Goal: Information Seeking & Learning: Understand process/instructions

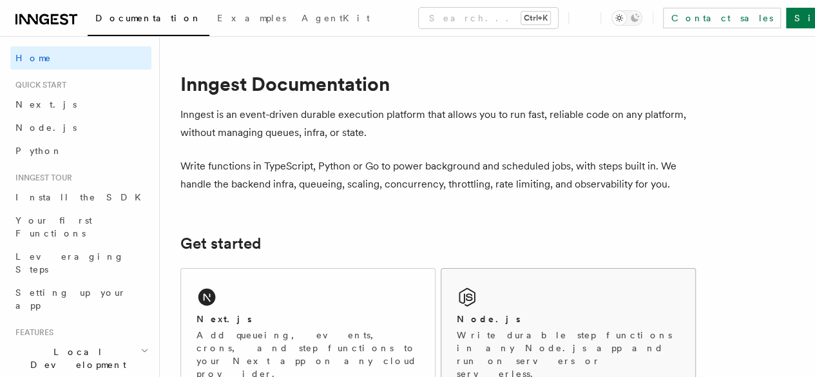
click at [565, 325] on div "Node.js Write durable step functions in any Node.js app and run on servers or s…" at bounding box center [568, 332] width 254 height 127
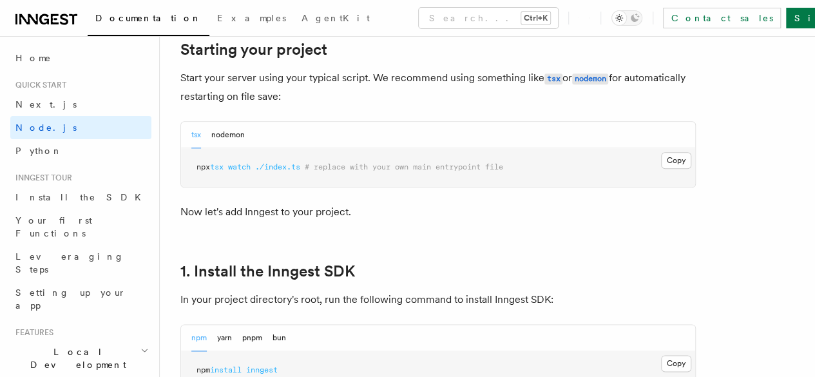
scroll to position [629, 0]
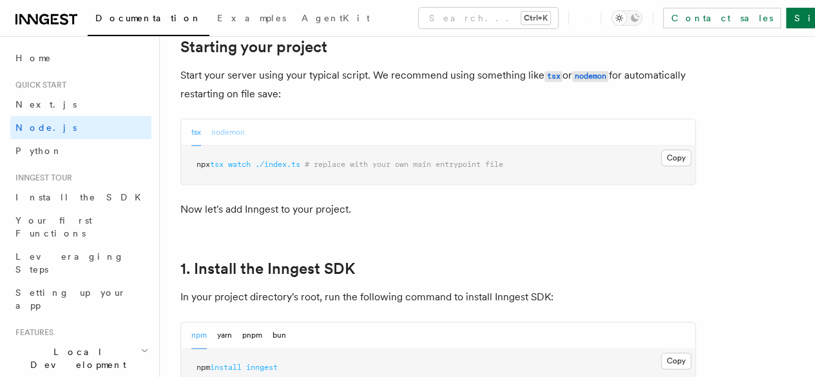
click at [244, 146] on button "nodemon" at bounding box center [227, 132] width 33 height 26
click at [200, 146] on button "tsx" at bounding box center [196, 132] width 10 height 26
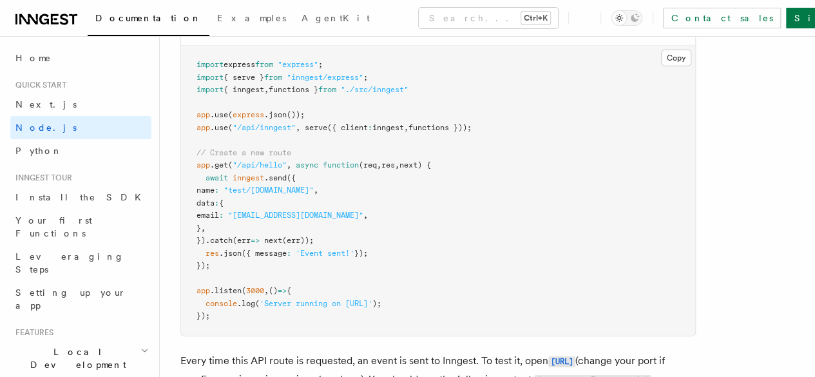
scroll to position [6898, 0]
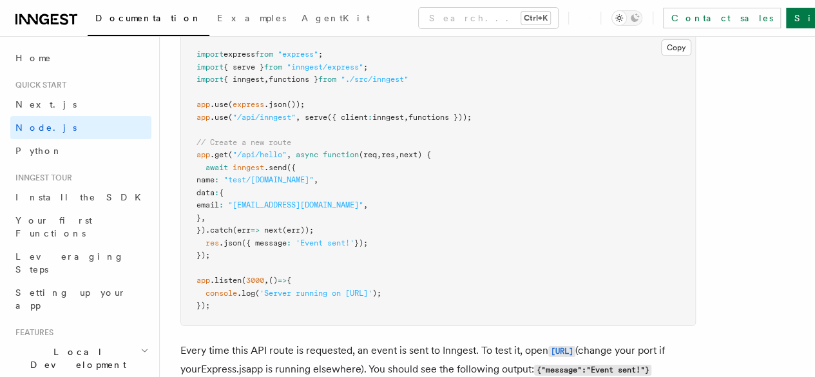
drag, startPoint x: 334, startPoint y: 213, endPoint x: 241, endPoint y: 208, distance: 92.9
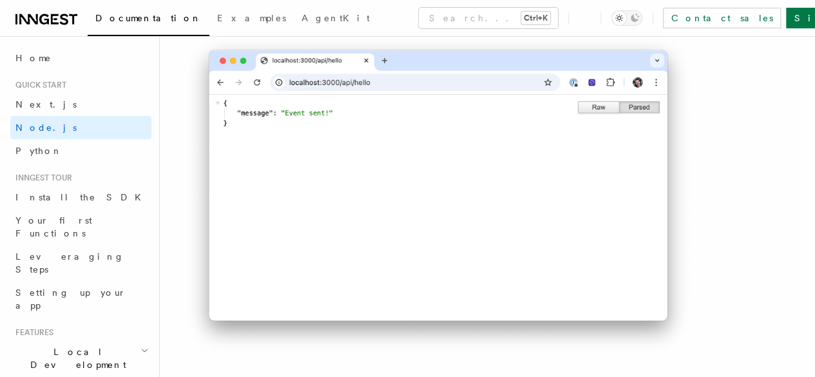
scroll to position [7267, 0]
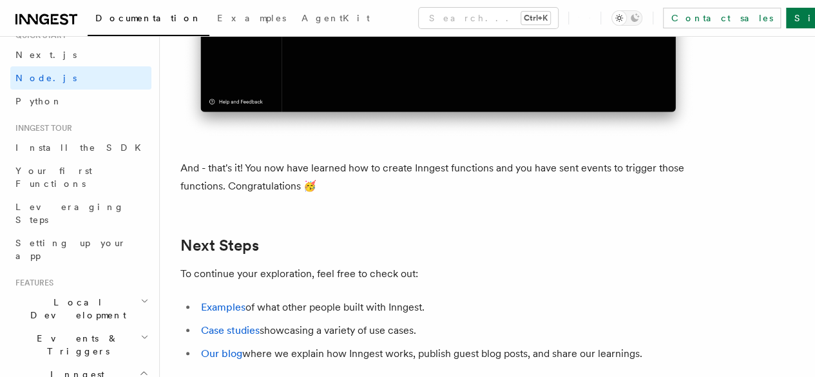
scroll to position [50, 0]
click at [115, 290] on h2 "Local Development" at bounding box center [80, 308] width 141 height 36
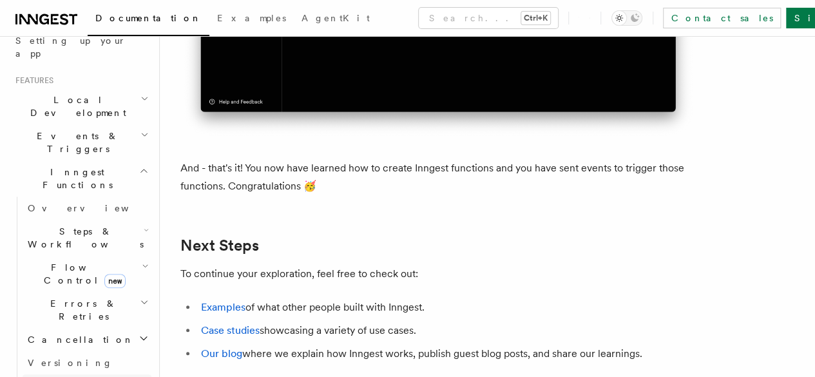
scroll to position [251, 0]
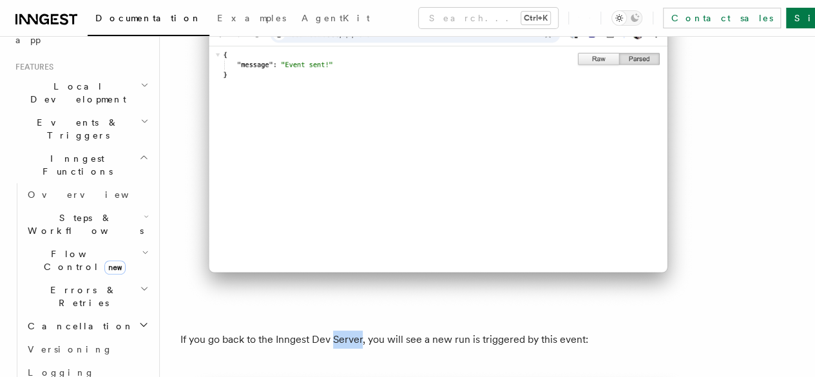
scroll to position [7309, 0]
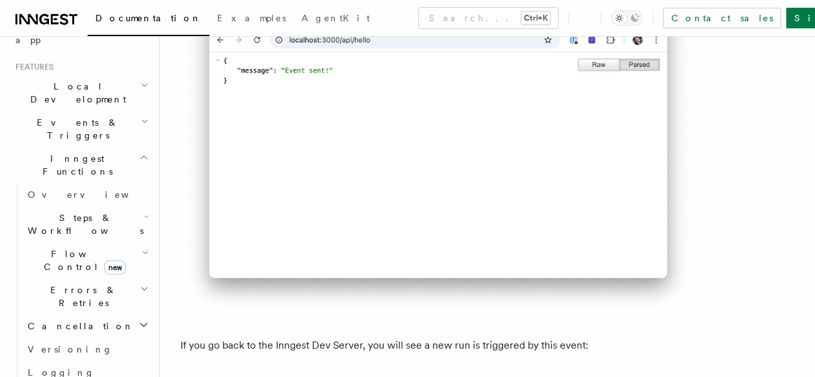
click at [287, 336] on p "If you go back to the Inngest Dev Server, you will see a new run is triggered b…" at bounding box center [437, 345] width 515 height 18
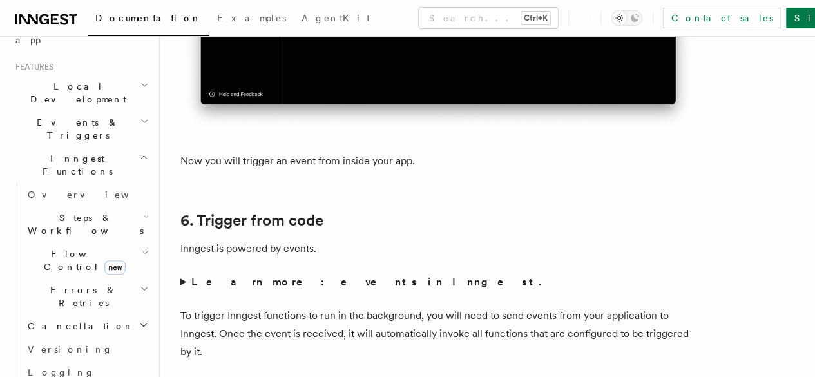
scroll to position [6408, 0]
